Goal: Check status: Check status

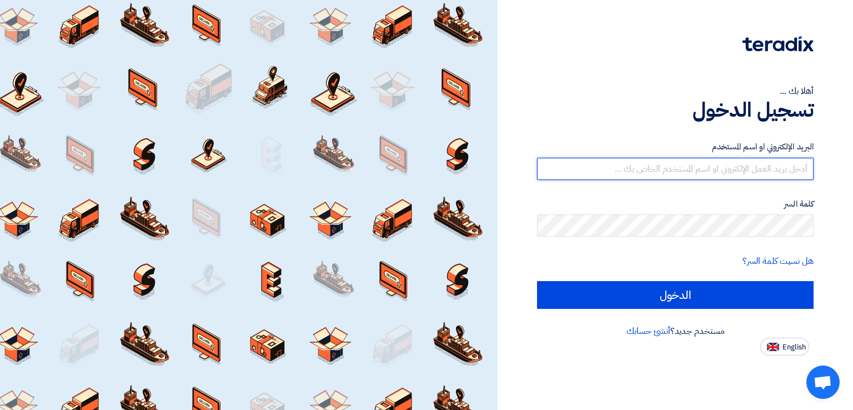
type input "[EMAIL_ADDRESS][DOMAIN_NAME]"
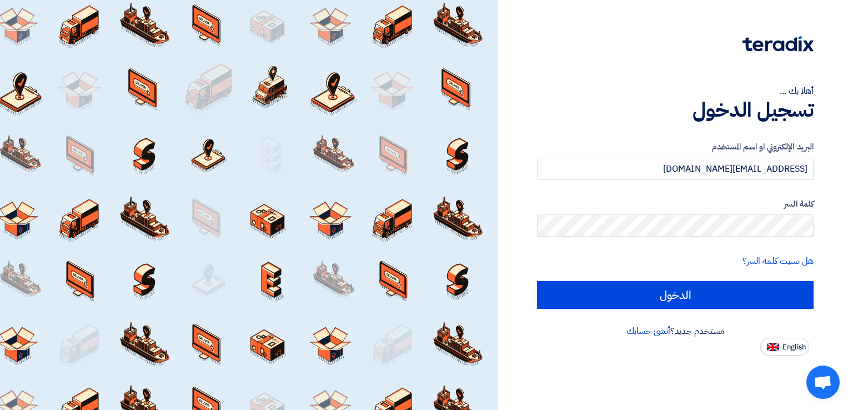
click at [691, 281] on form "البريد الإلكتروني او اسم المستخدم [EMAIL_ADDRESS][DOMAIN_NAME] كلمة السر هل نسي…" at bounding box center [675, 225] width 277 height 168
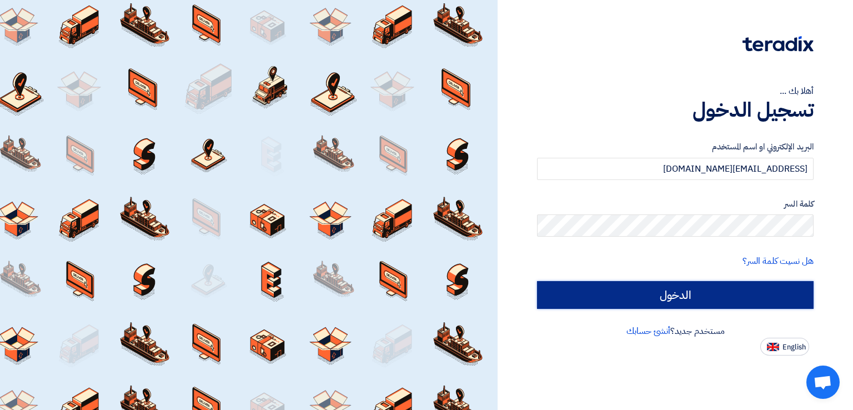
click at [688, 297] on input "الدخول" at bounding box center [675, 295] width 277 height 28
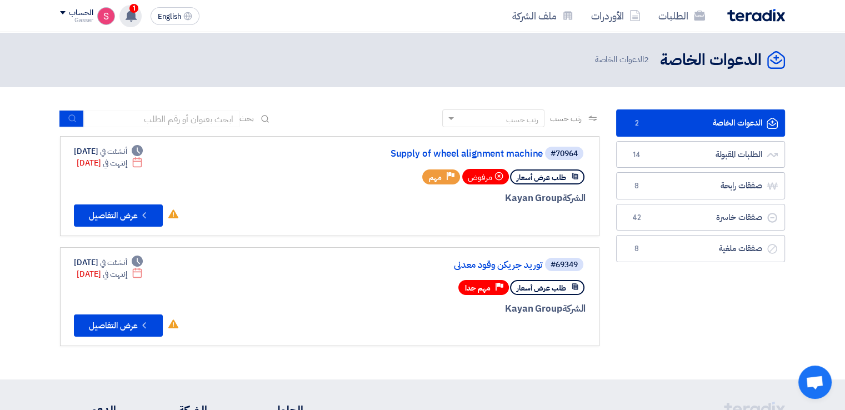
click at [133, 14] on use at bounding box center [131, 15] width 11 height 12
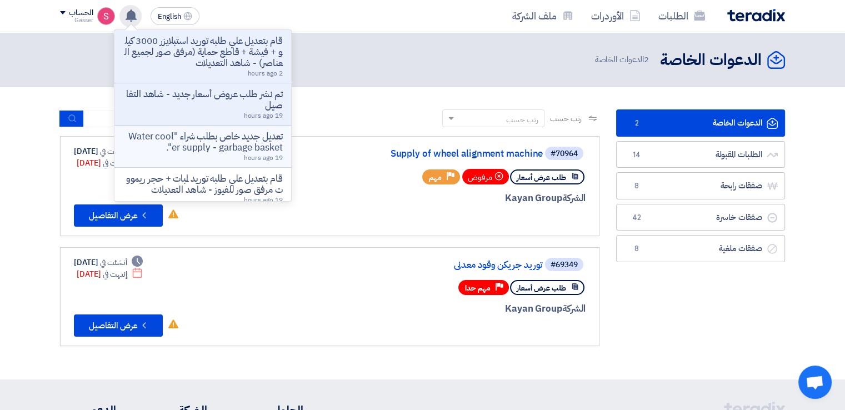
click at [223, 139] on p "تعديل جديد خاص بطلب شراء "Water cooler supply - garbage basket"." at bounding box center [202, 142] width 159 height 22
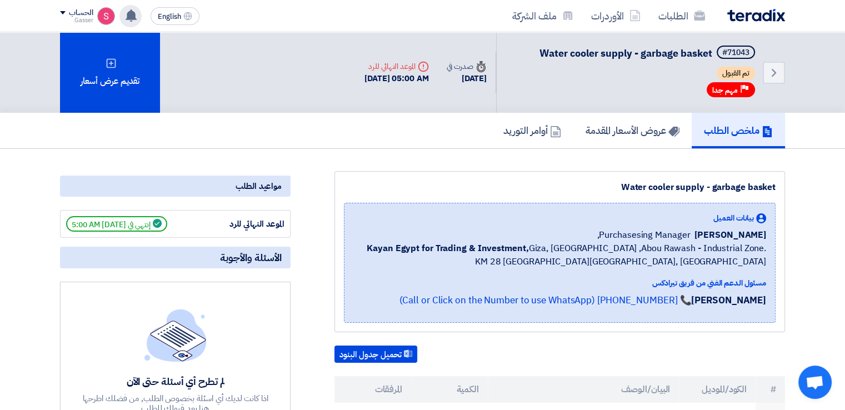
click at [129, 11] on icon at bounding box center [131, 15] width 12 height 12
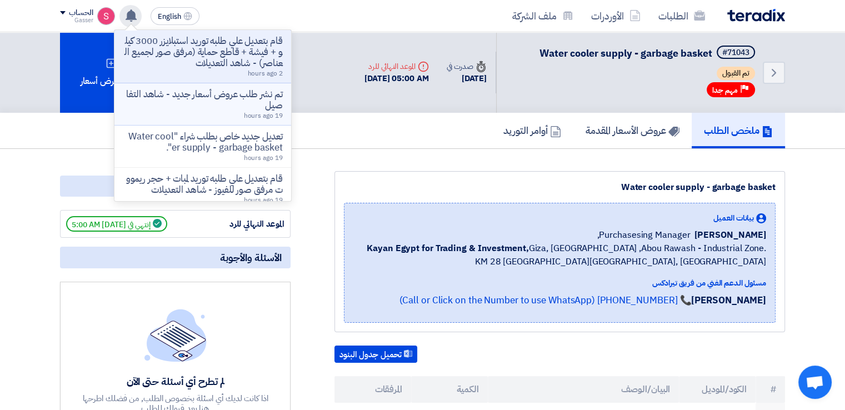
click at [213, 85] on li "تم نشر طلب عروض أسعار جديد - شاهد التفاصيل 19 hours ago" at bounding box center [202, 104] width 177 height 42
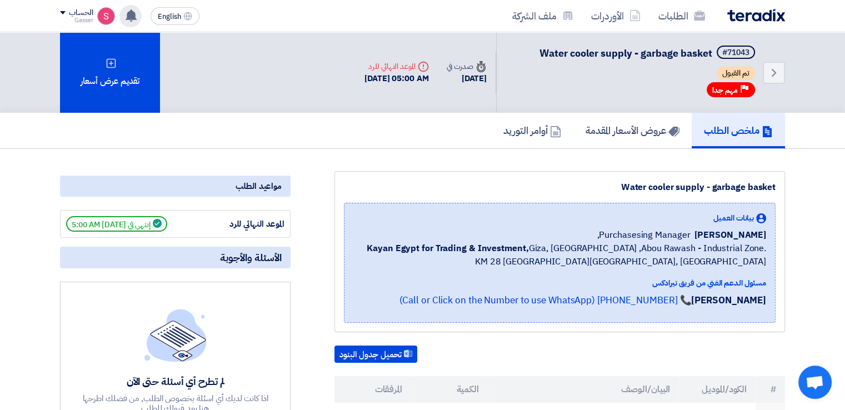
click at [129, 21] on div "قام بتعديل علي طلبه توريد استبلايزر 3000 كيلو + فيشة + قاطع حماية (مرفق صور لجم…" at bounding box center [130, 16] width 22 height 22
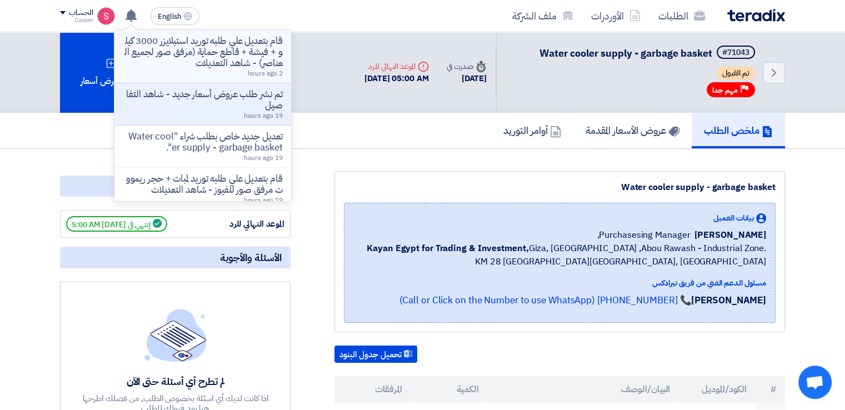
click at [256, 39] on p "قام بتعديل علي طلبه توريد استبلايزر 3000 كيلو + فيشة + قاطع حماية (مرفق صور لجم…" at bounding box center [202, 52] width 159 height 33
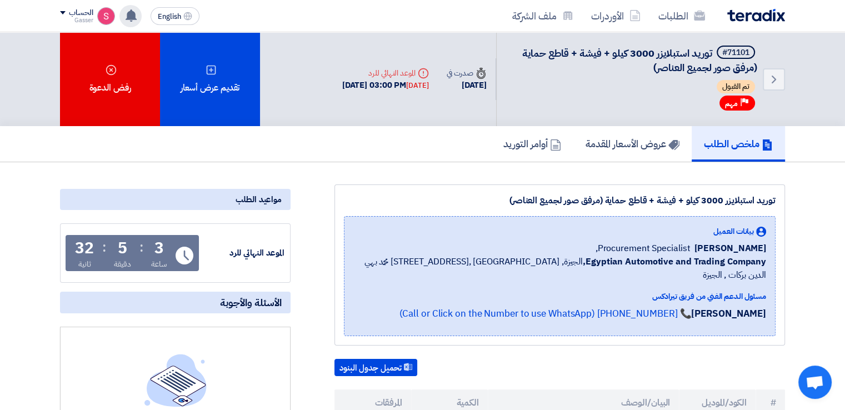
click at [129, 18] on use at bounding box center [131, 15] width 11 height 12
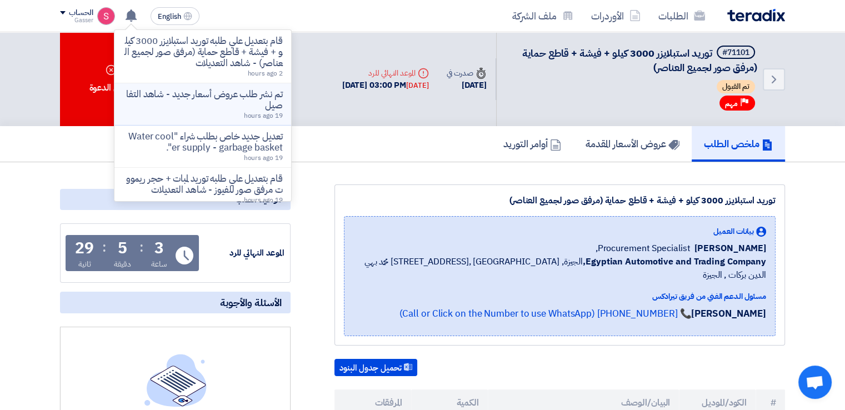
click at [258, 98] on p "تم نشر طلب عروض أسعار جديد - شاهد التفاصيل" at bounding box center [202, 100] width 159 height 22
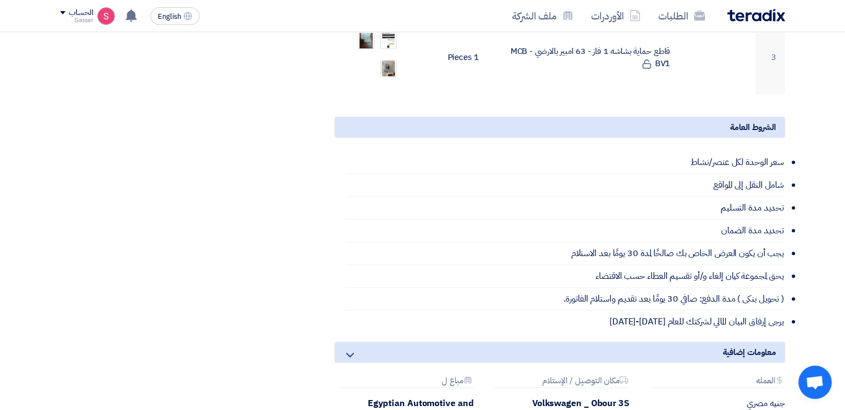
scroll to position [259, 0]
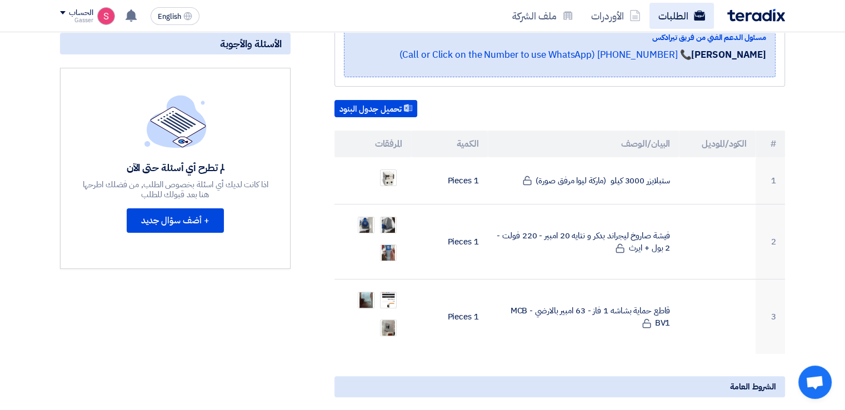
click at [679, 20] on link "الطلبات" at bounding box center [681, 16] width 64 height 26
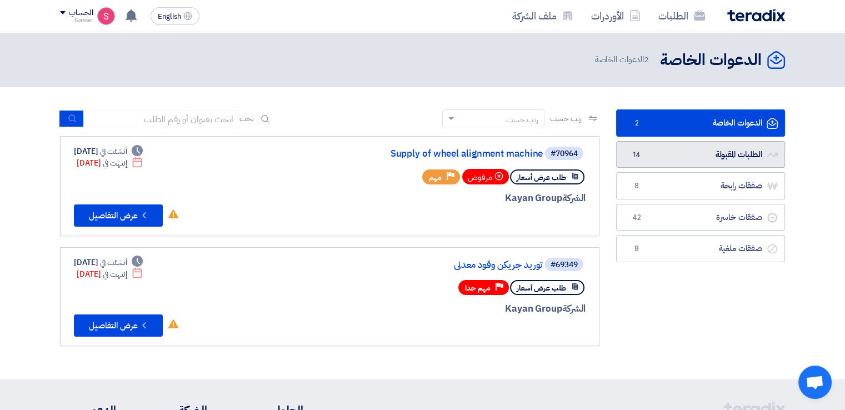
click at [678, 161] on link "الطلبات المقبولة الطلبات المقبولة 14" at bounding box center [700, 154] width 169 height 27
